Goal: Navigation & Orientation: Find specific page/section

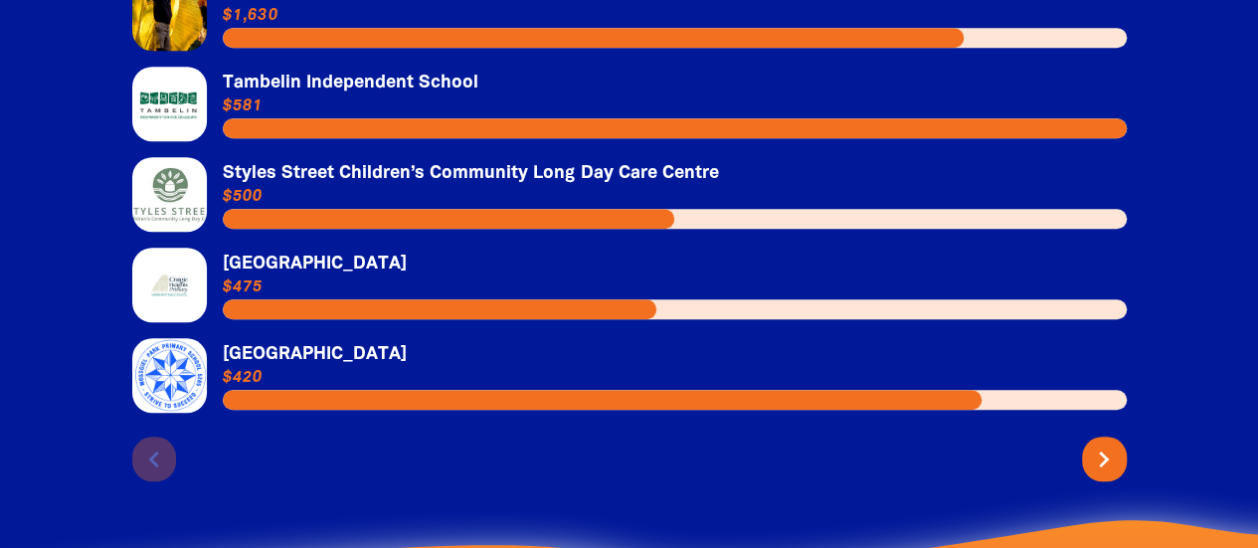
scroll to position [4459, 0]
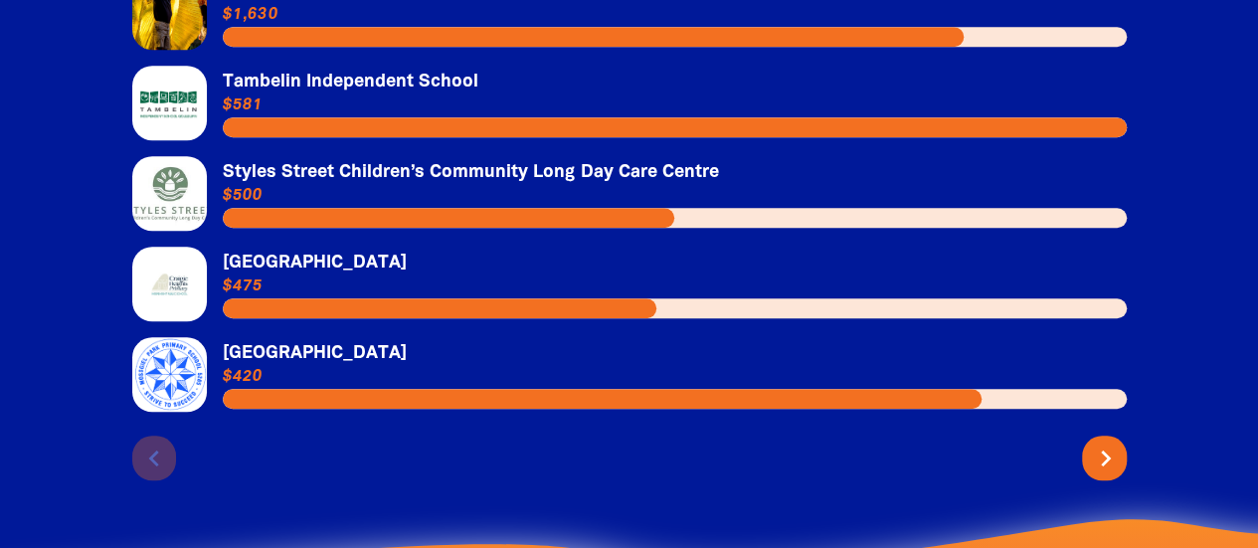
click at [1098, 442] on icon "chevron_right" at bounding box center [1106, 458] width 32 height 32
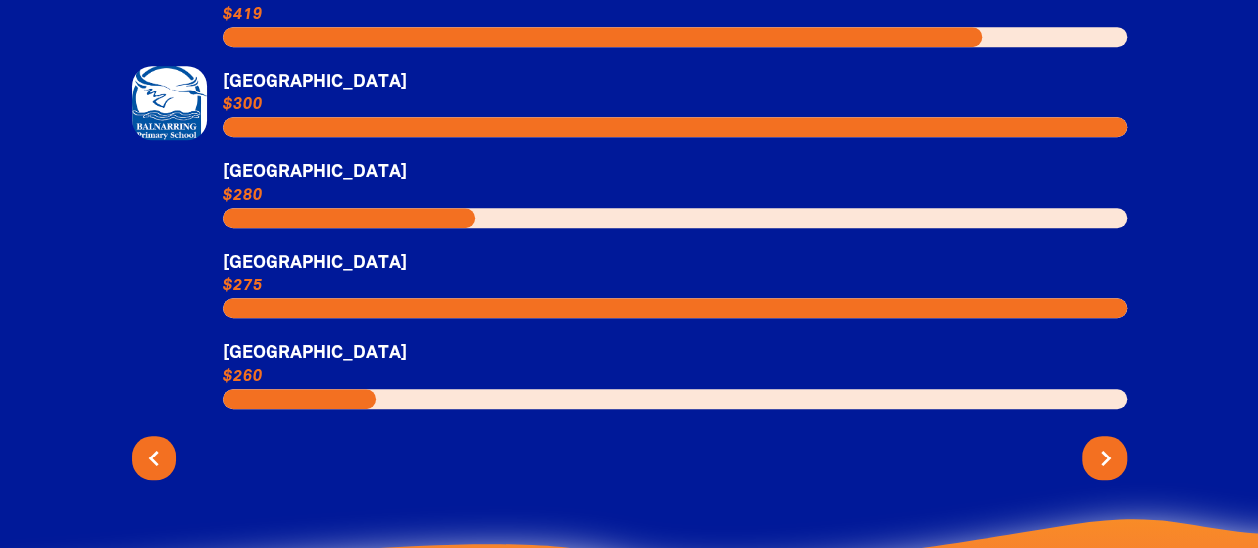
scroll to position [4392, 0]
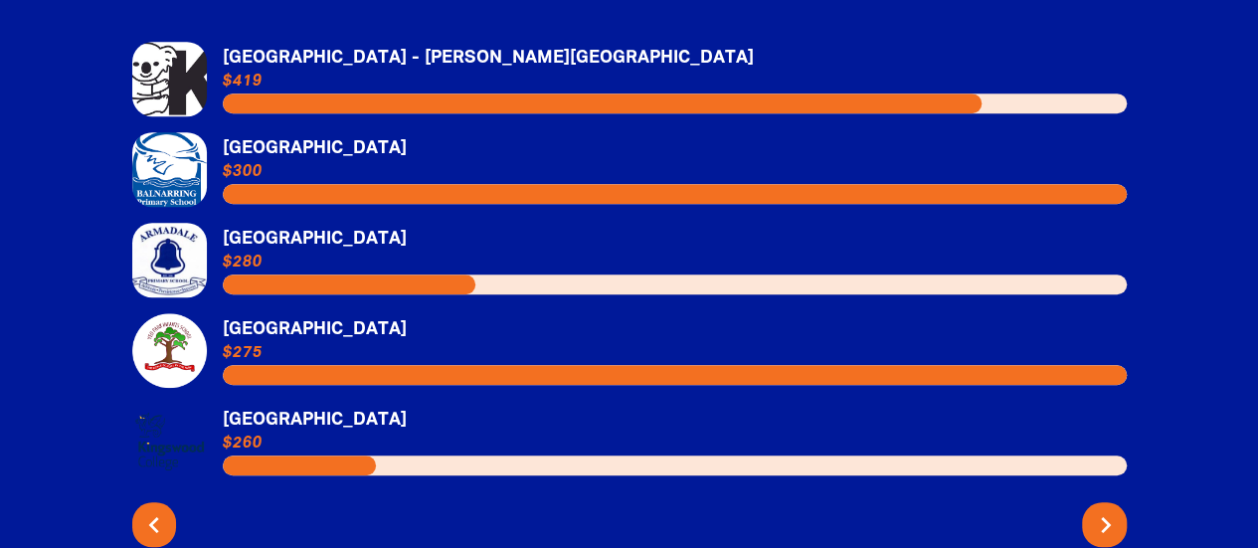
click at [1098, 509] on icon "chevron_right" at bounding box center [1106, 525] width 32 height 32
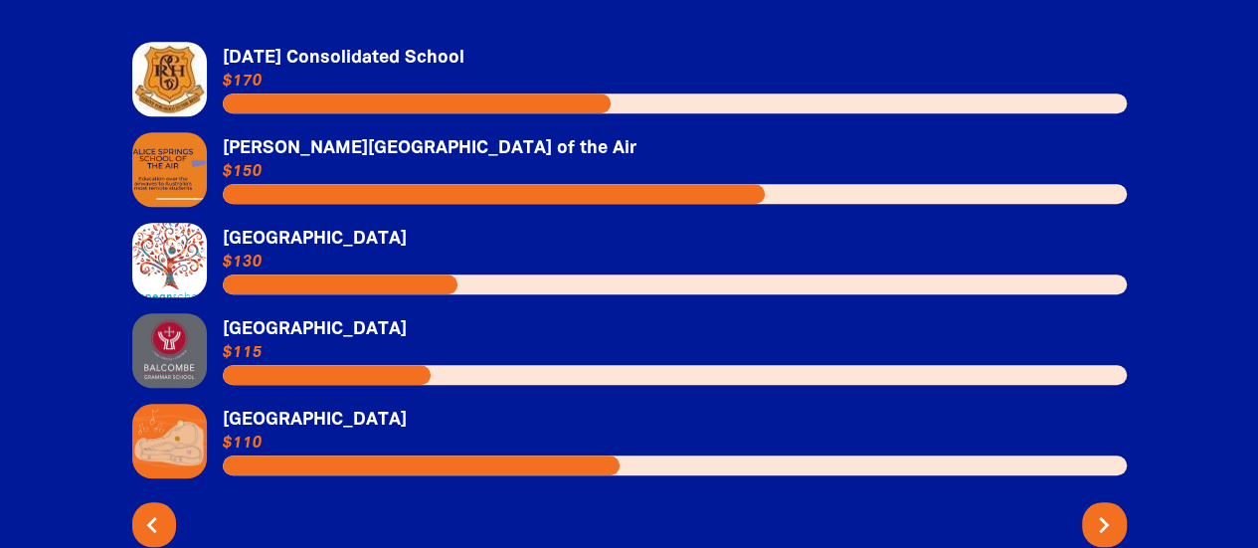
click at [161, 509] on icon "chevron_left" at bounding box center [152, 525] width 32 height 32
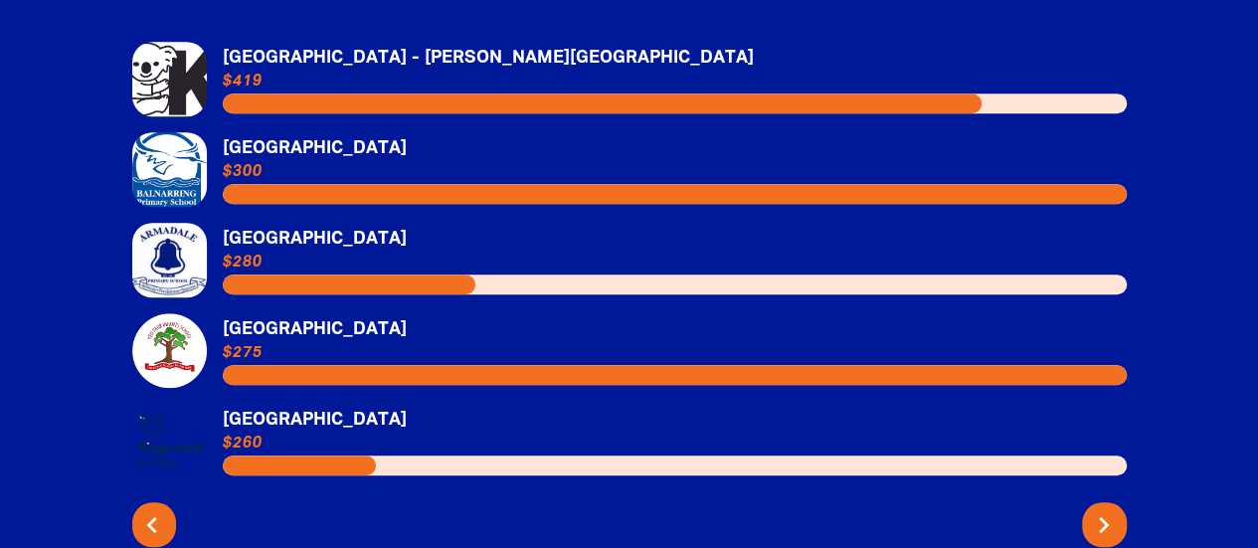
click at [161, 509] on icon "chevron_left" at bounding box center [152, 525] width 32 height 32
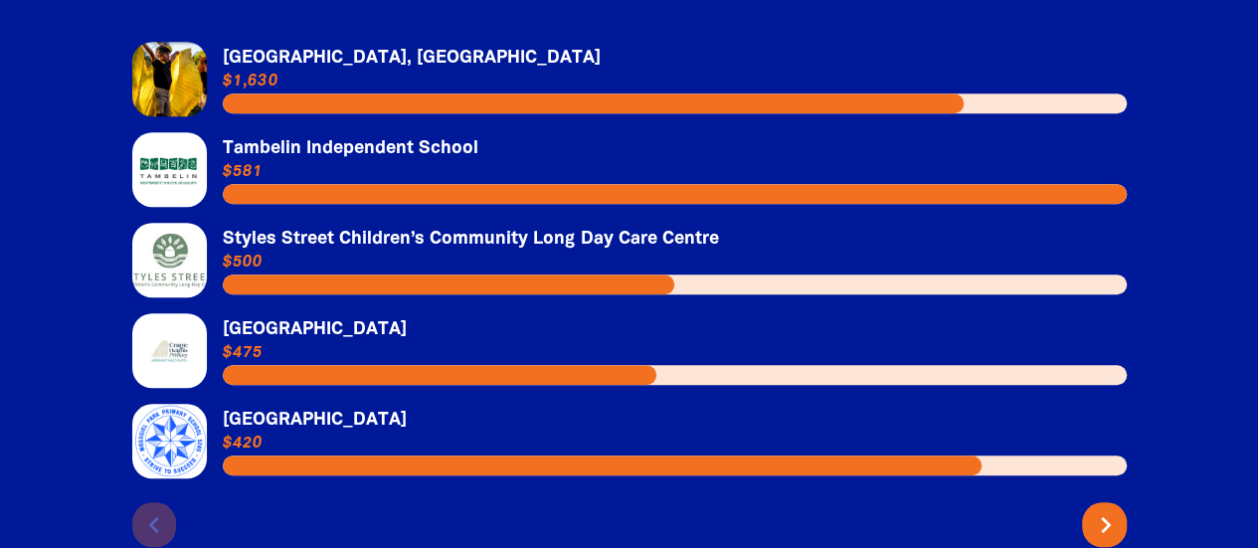
click at [1096, 509] on icon "chevron_right" at bounding box center [1106, 525] width 32 height 32
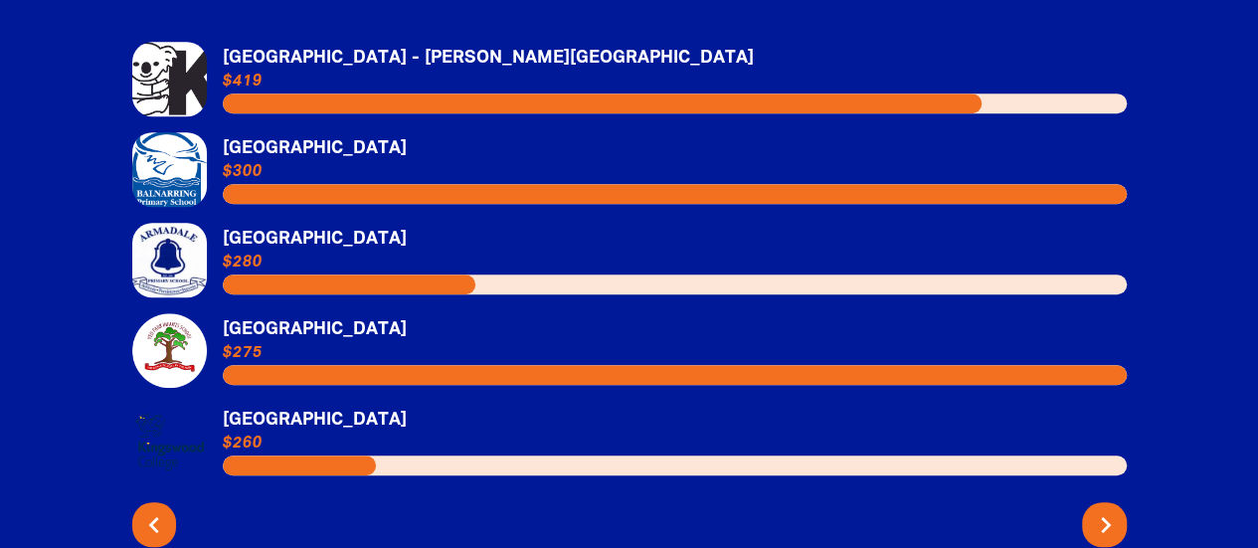
click at [1096, 509] on icon "chevron_right" at bounding box center [1106, 525] width 32 height 32
